Goal: Register for event/course

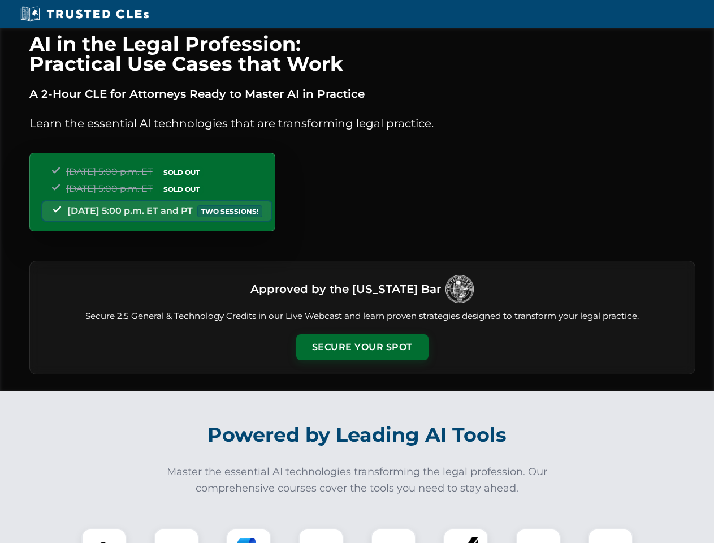
click at [362, 347] on button "Secure Your Spot" at bounding box center [362, 347] width 132 height 26
click at [104, 535] on img at bounding box center [104, 550] width 33 height 33
click at [176, 535] on div at bounding box center [176, 550] width 45 height 45
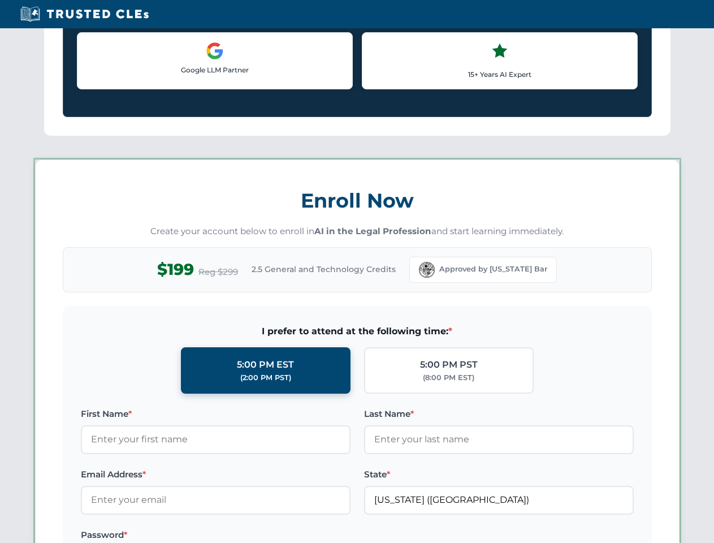
click at [321, 535] on label "Password *" at bounding box center [216, 535] width 270 height 14
